Goal: Information Seeking & Learning: Learn about a topic

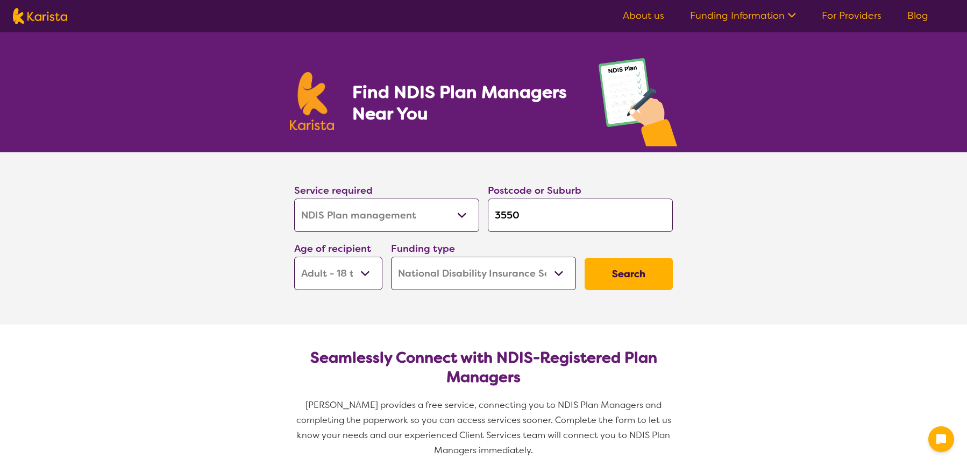
select select "NDIS Plan management"
select select "AD"
select select "NDIS"
select select "NDIS Plan management"
select select "AD"
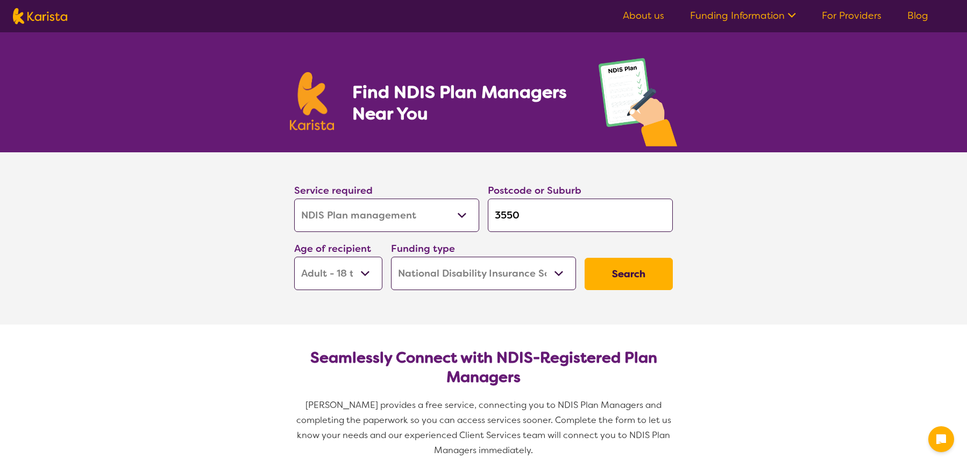
select select "NDIS"
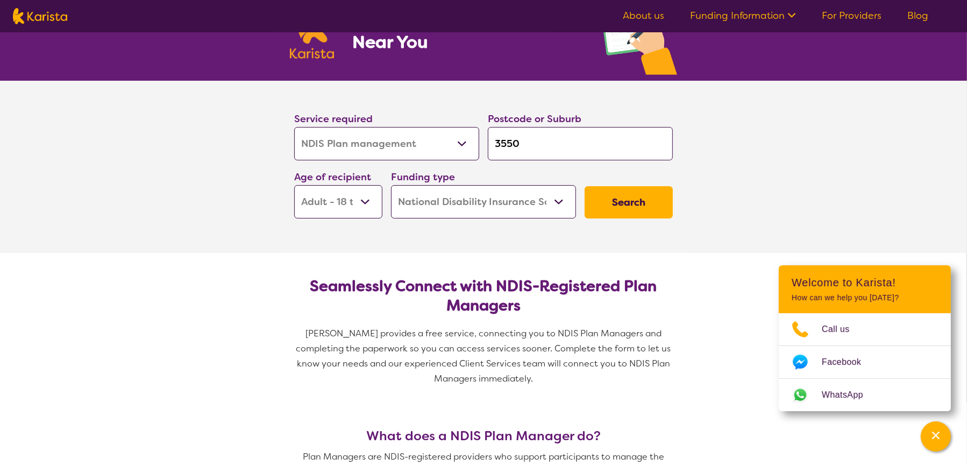
scroll to position [108, 0]
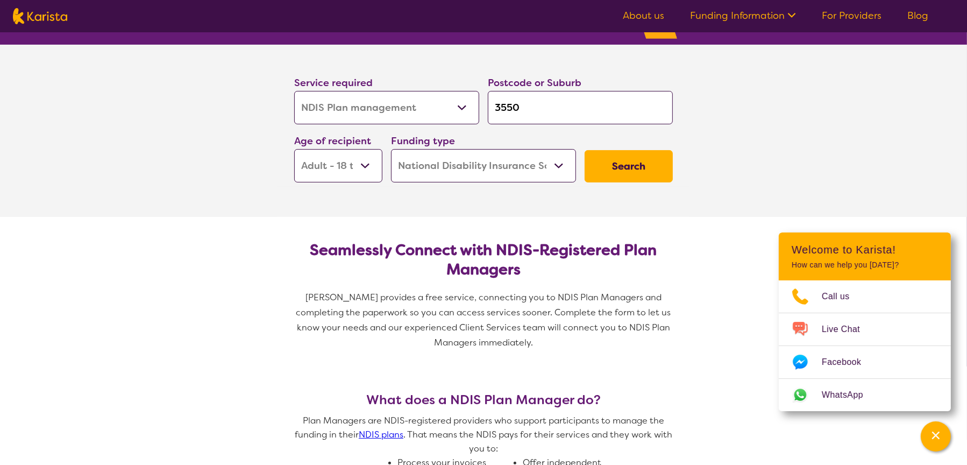
click at [628, 169] on button "Search" at bounding box center [629, 166] width 88 height 32
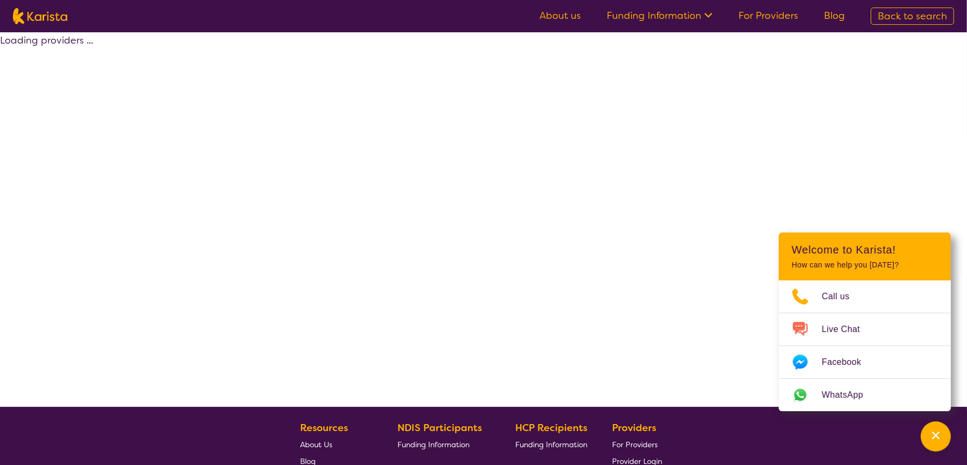
select select "by_score"
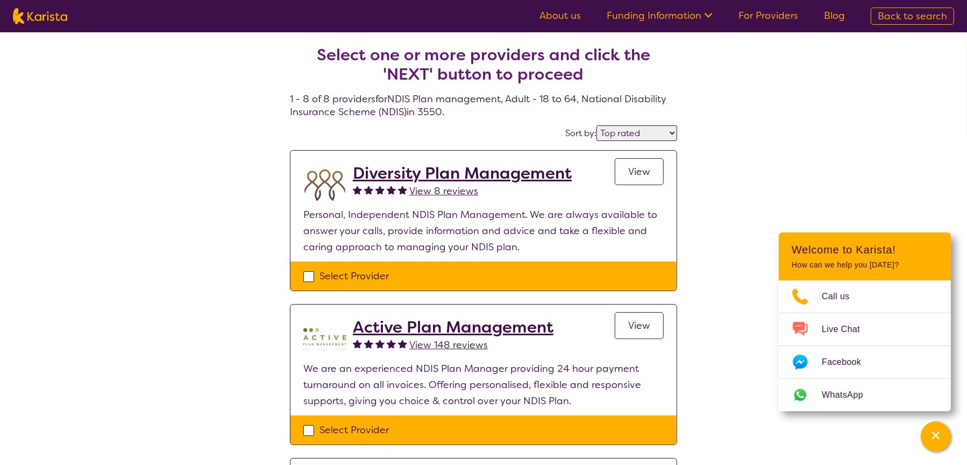
select select "NDIS Plan management"
select select "AD"
select select "NDIS"
select select "NDIS Plan management"
select select "AD"
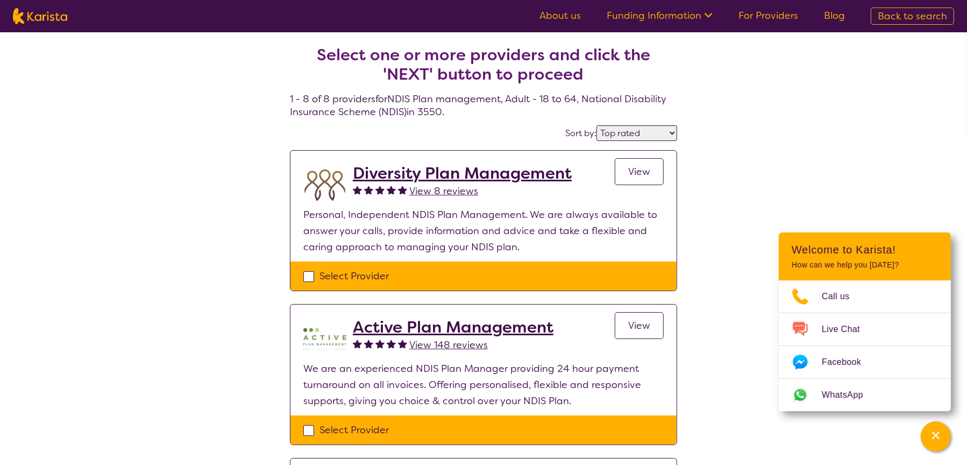
select select "NDIS"
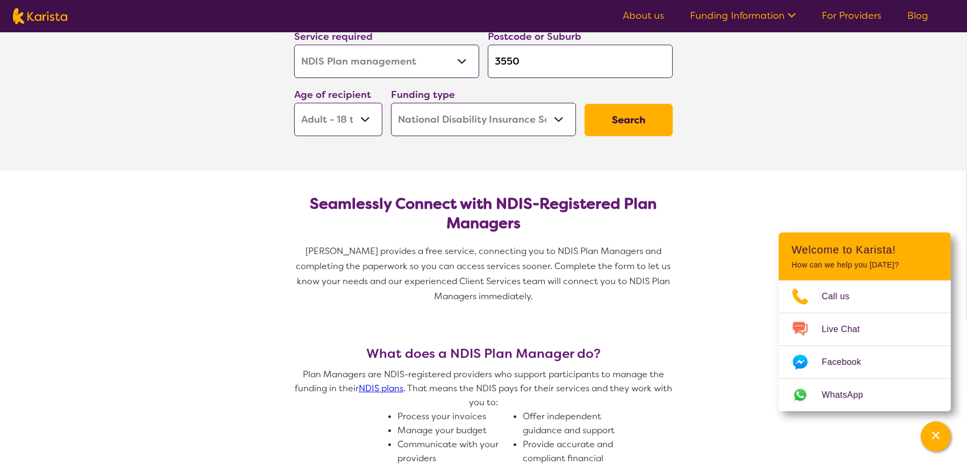
scroll to position [268, 0]
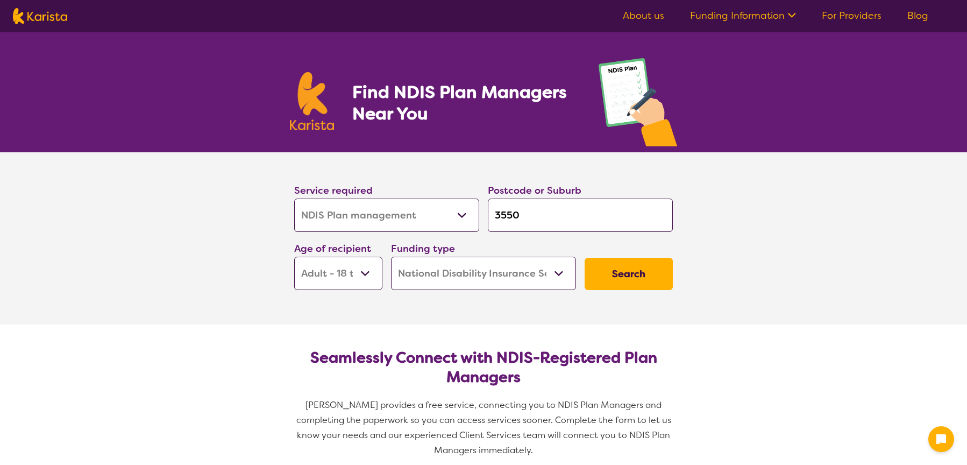
select select "NDIS Plan management"
select select "AD"
select select "NDIS"
select select "NDIS Plan management"
select select "AD"
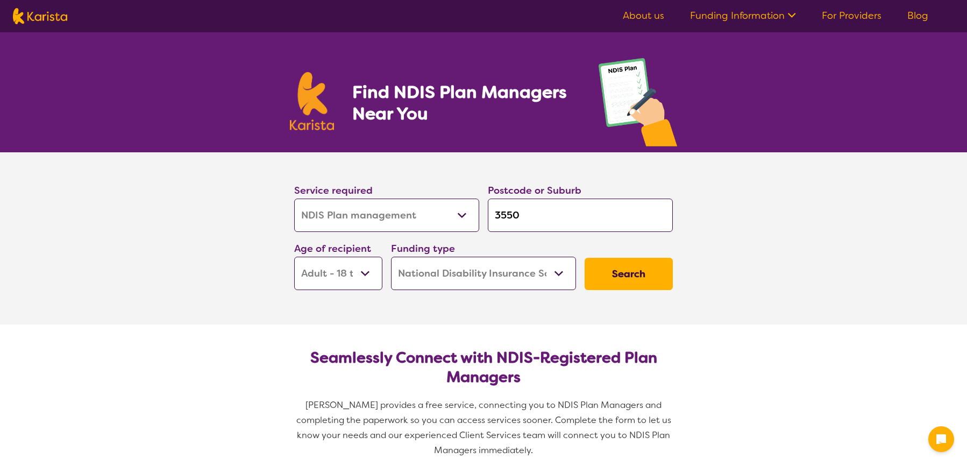
select select "NDIS"
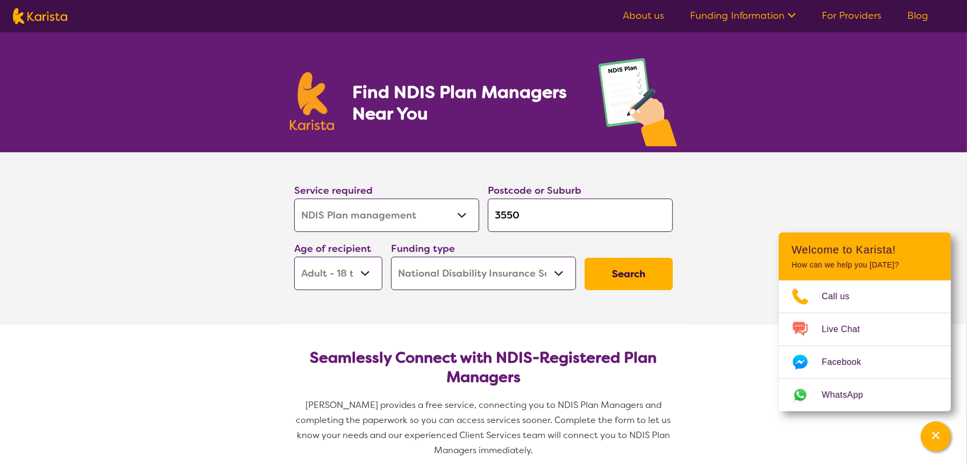
click at [631, 272] on button "Search" at bounding box center [629, 274] width 88 height 32
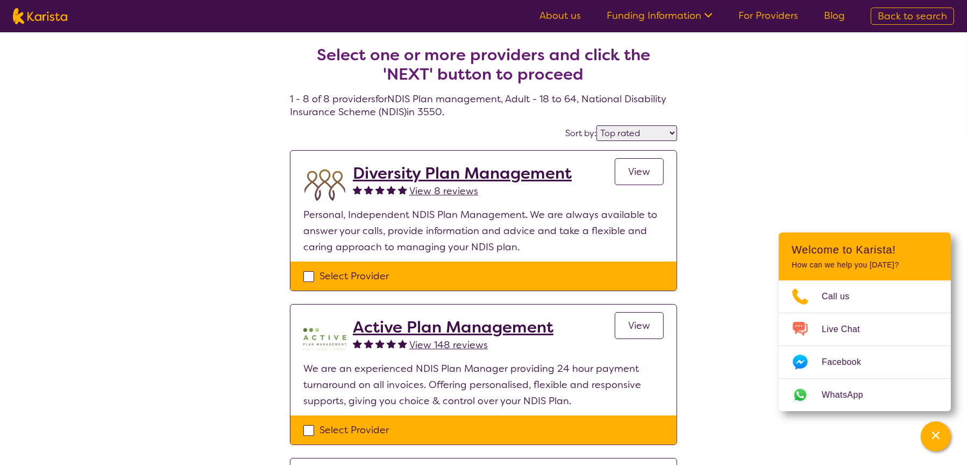
click at [670, 134] on select "Highly reviewed Top rated" at bounding box center [636, 133] width 81 height 16
select select "highly_reviewed"
click at [598, 125] on select "Highly reviewed Top rated" at bounding box center [636, 133] width 81 height 16
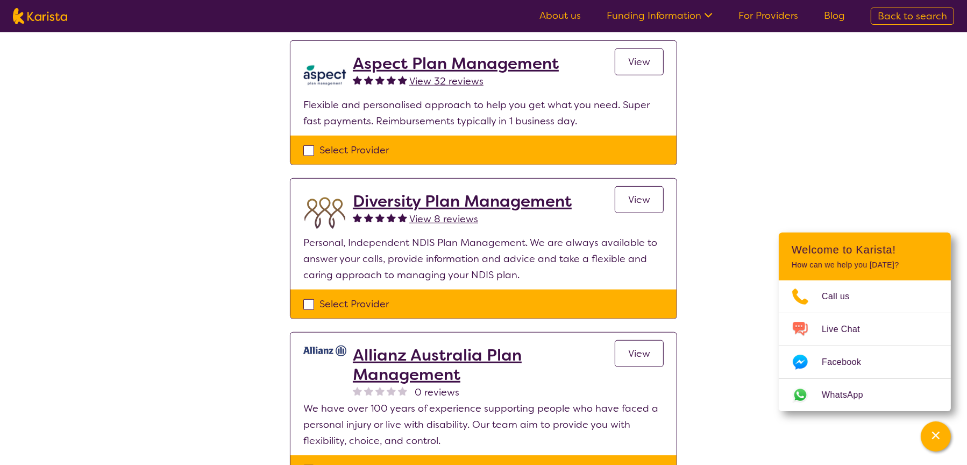
scroll to position [530, 0]
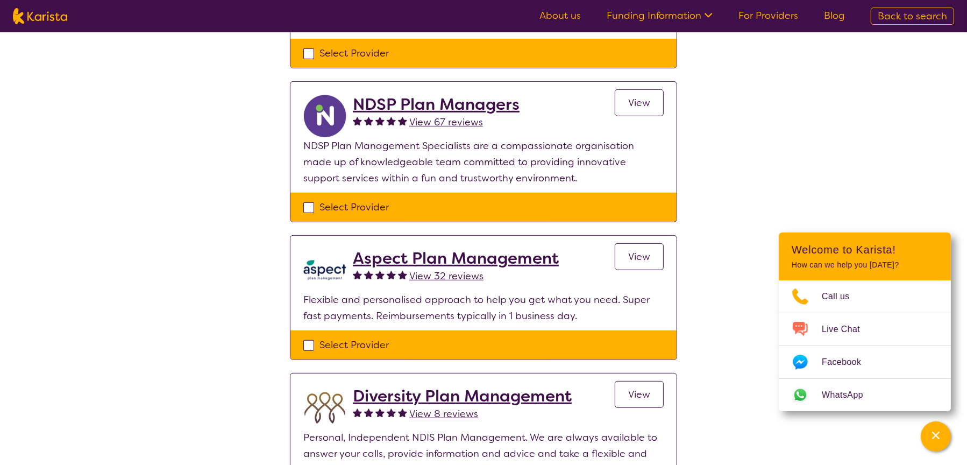
select select "NDIS Plan management"
select select "AD"
select select "NDIS"
select select "NDIS Plan management"
select select "AD"
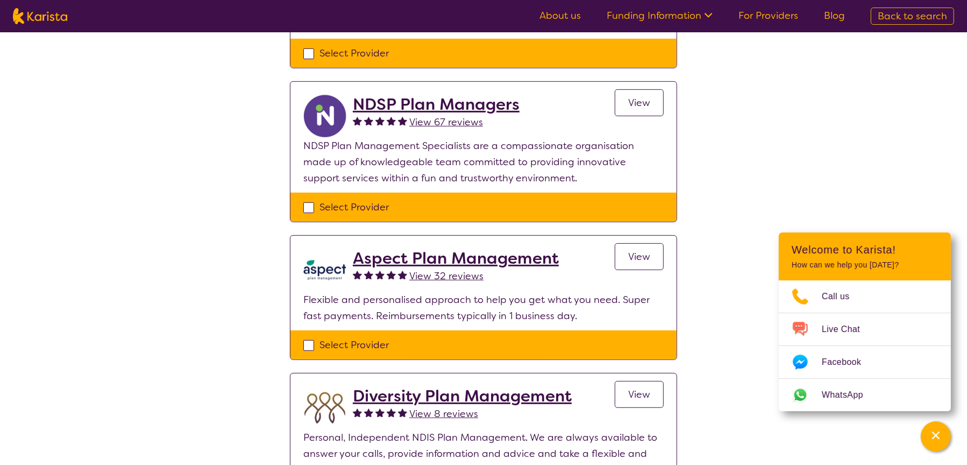
select select "NDIS"
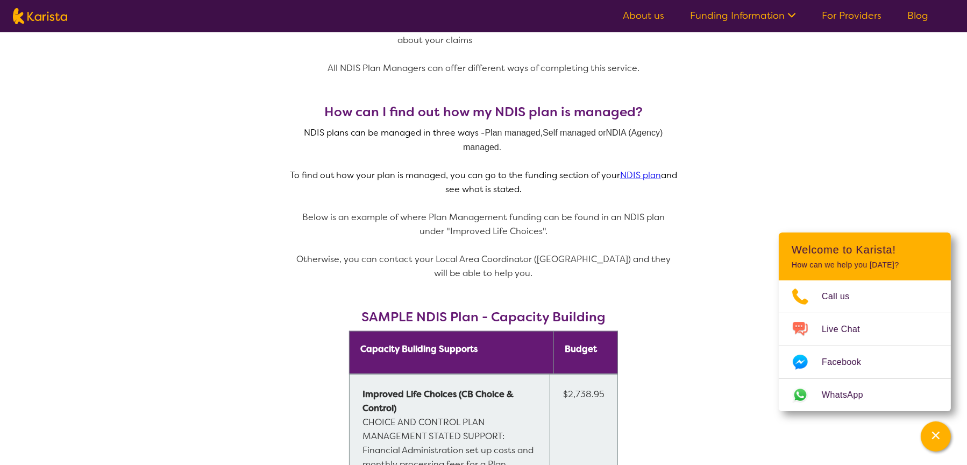
scroll to position [483, 0]
